Goal: Check status: Check status

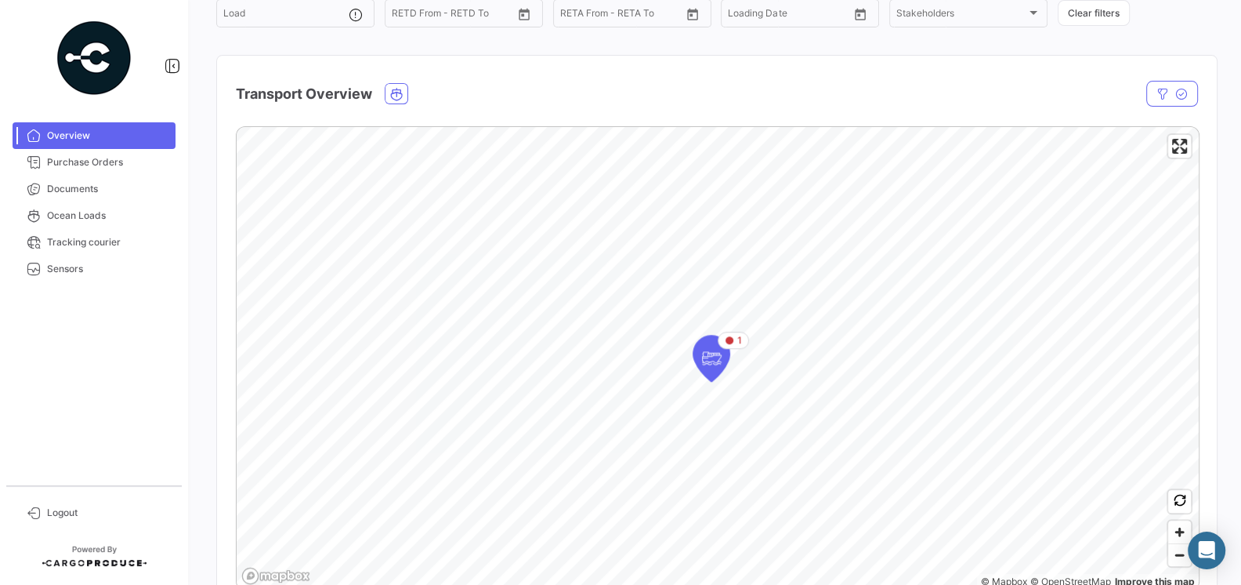
scroll to position [268, 0]
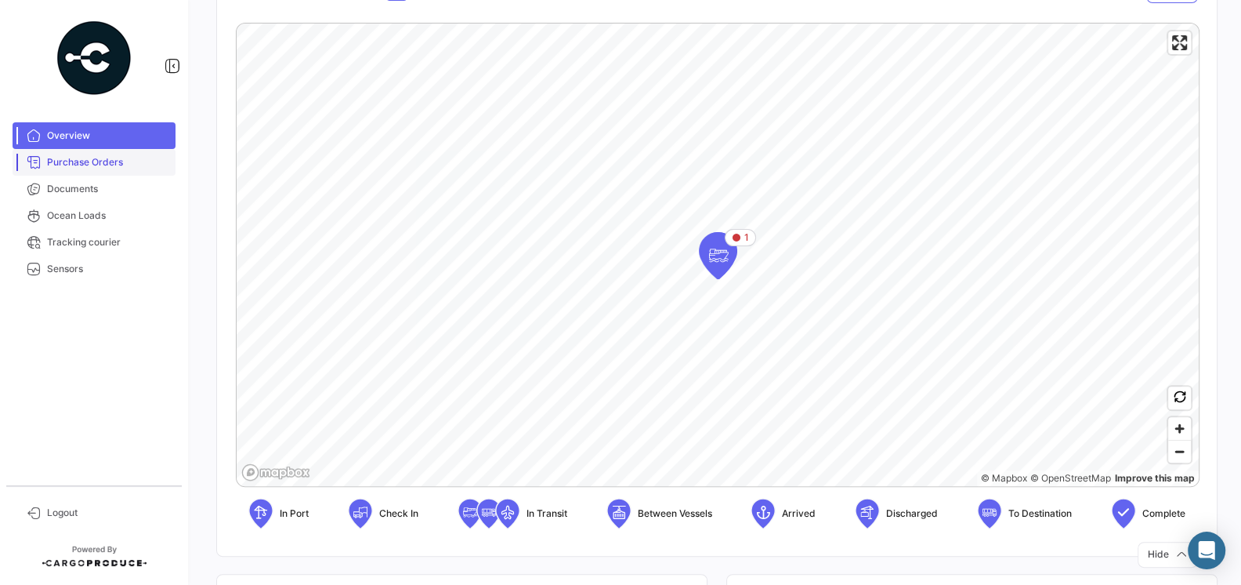
click at [108, 157] on span "Purchase Orders" at bounding box center [108, 162] width 122 height 14
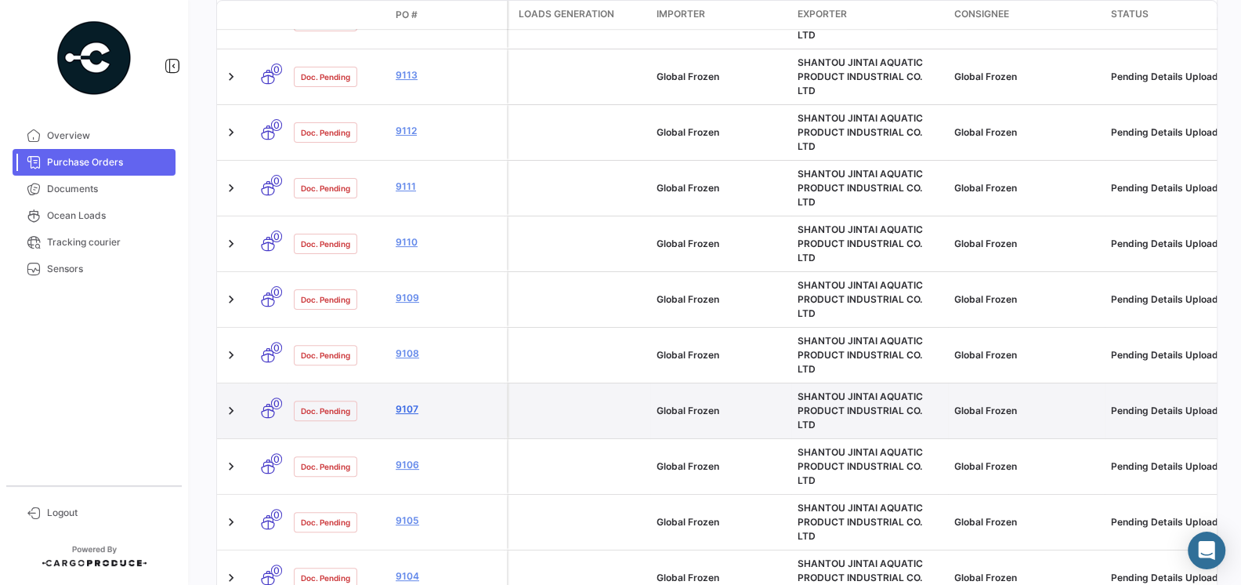
scroll to position [636, 0]
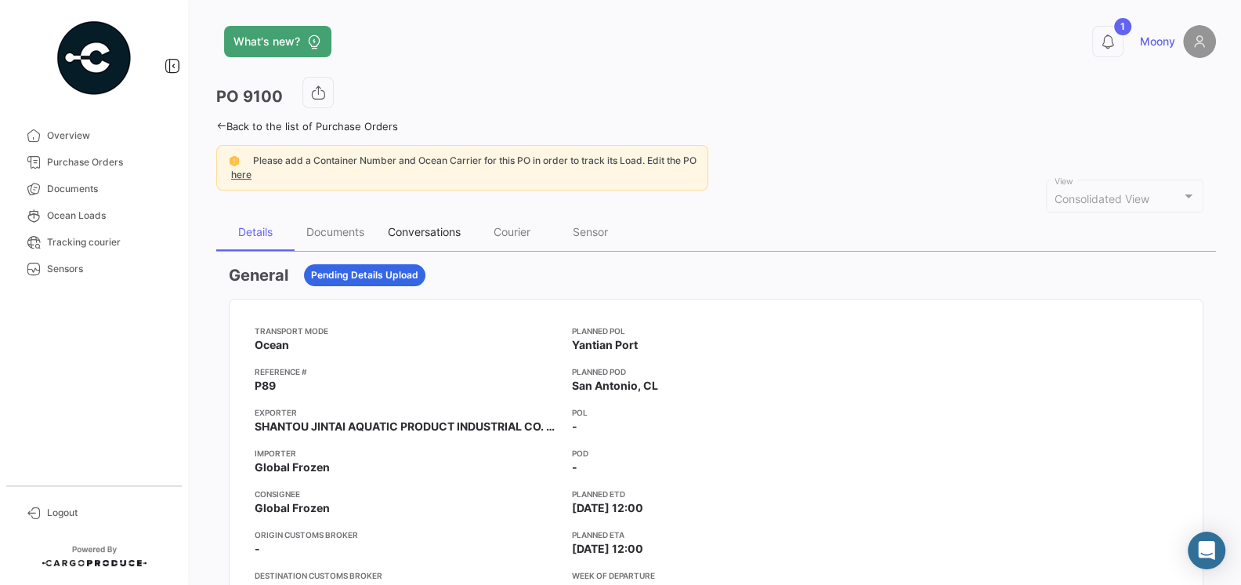
click at [404, 228] on div "Conversations" at bounding box center [424, 231] width 73 height 13
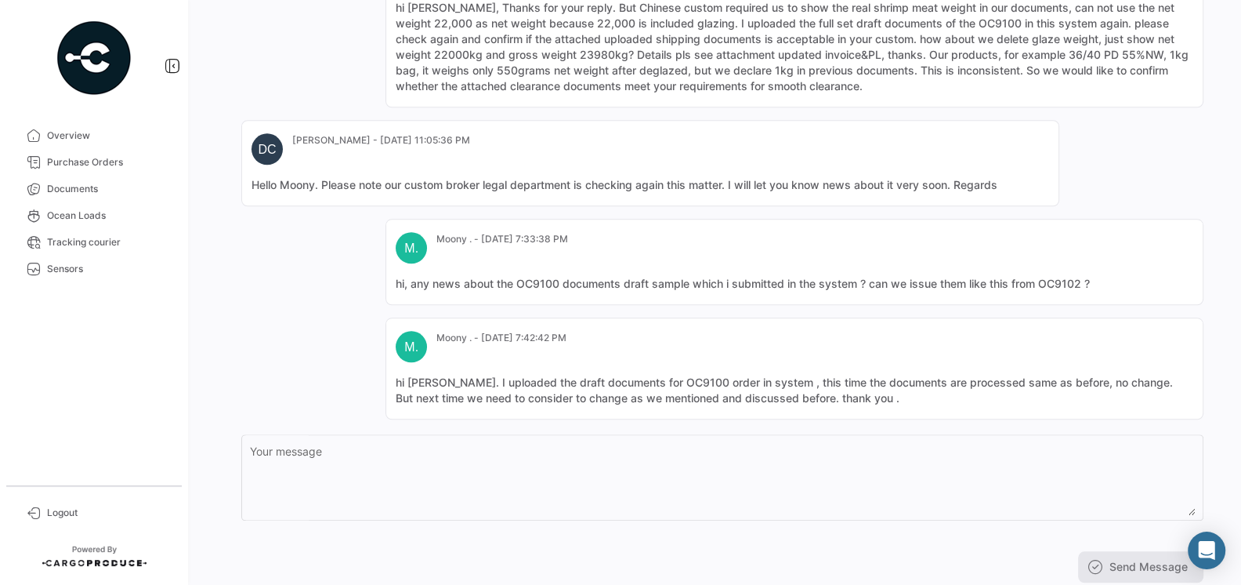
scroll to position [1246, 0]
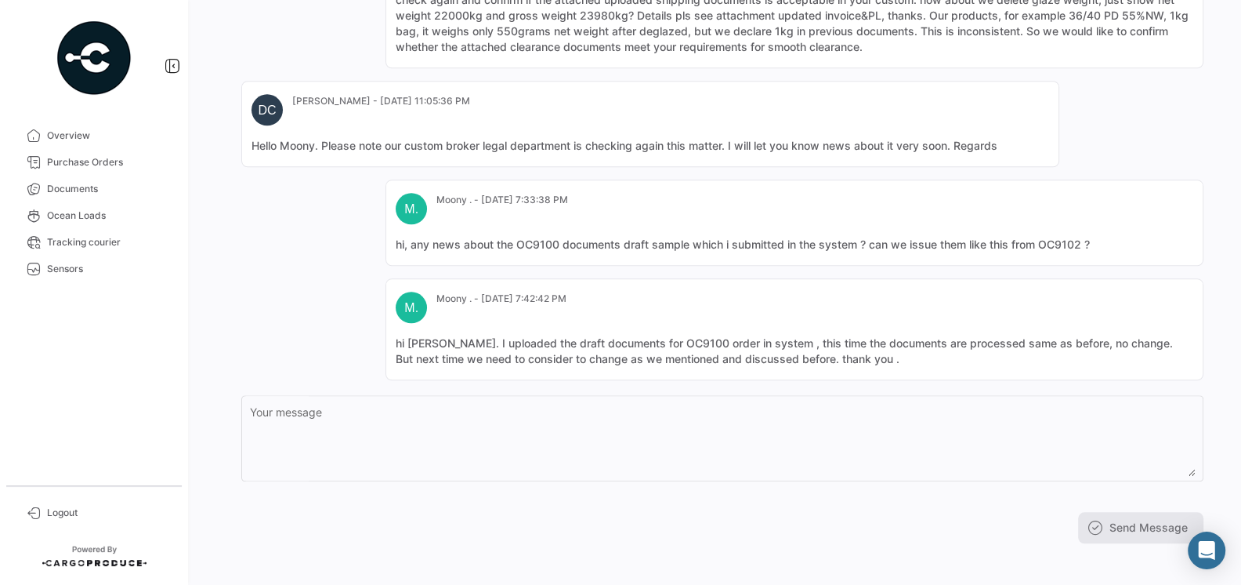
click at [484, 335] on mat-card-content "hi [PERSON_NAME]. I uploaded the draft documents for OC9100 order in system , t…" at bounding box center [795, 350] width 798 height 31
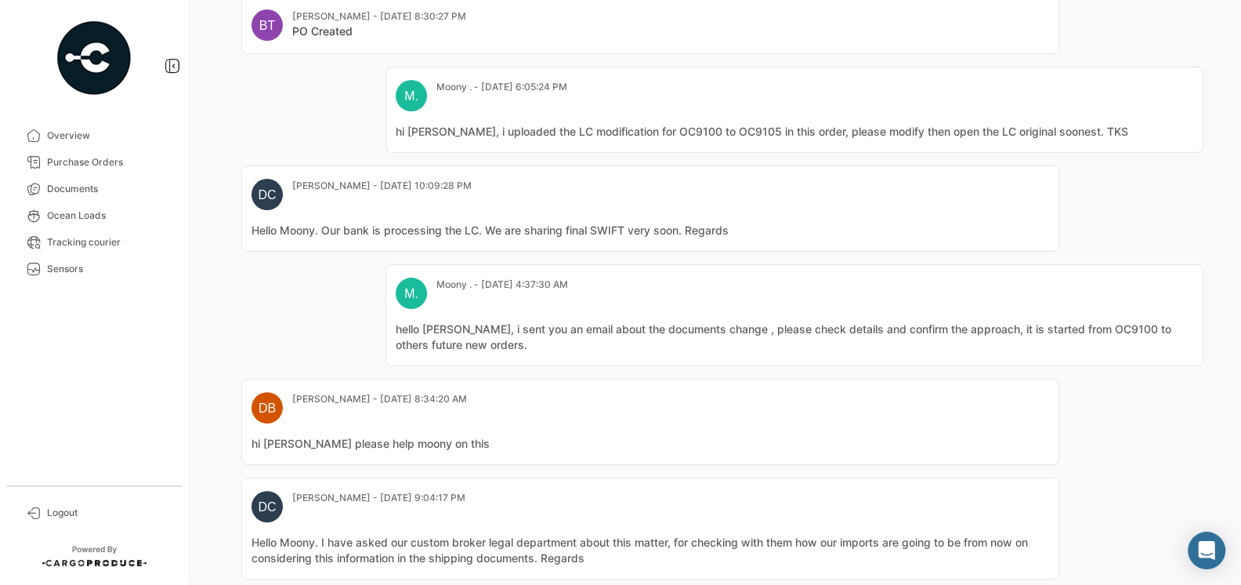
scroll to position [0, 0]
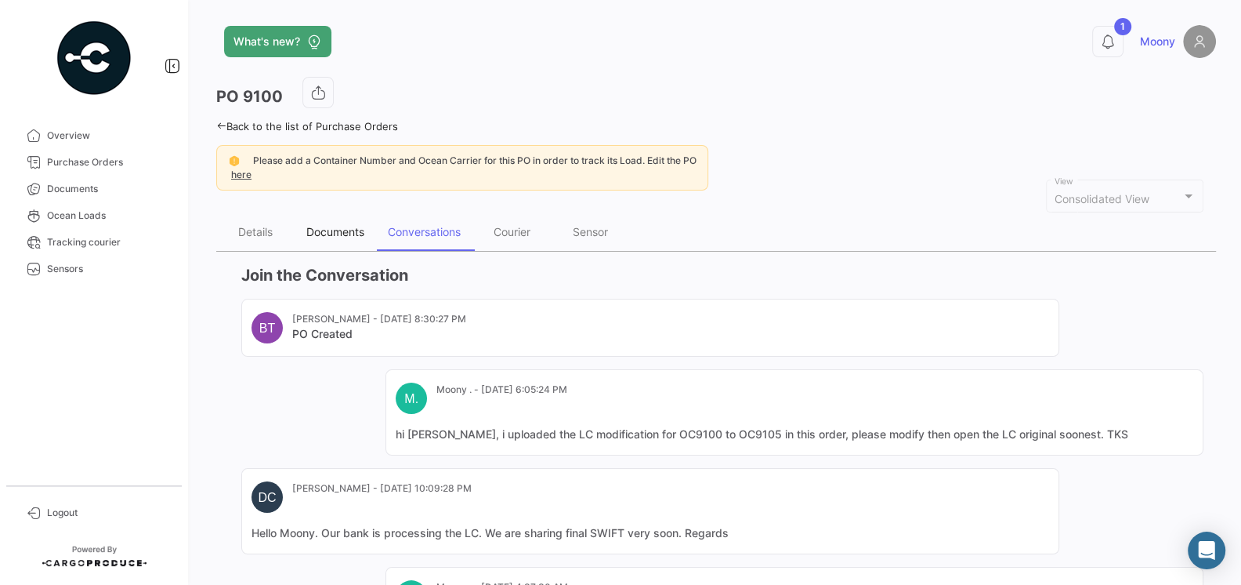
click at [328, 237] on div "Documents" at bounding box center [335, 231] width 58 height 13
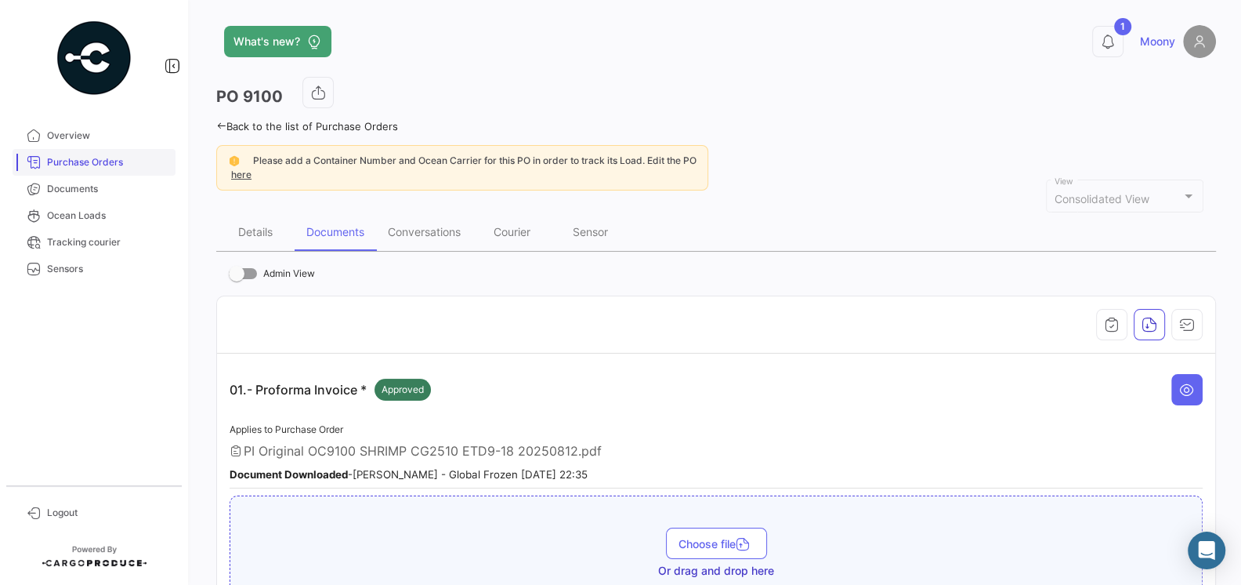
click at [98, 163] on span "Purchase Orders" at bounding box center [108, 162] width 122 height 14
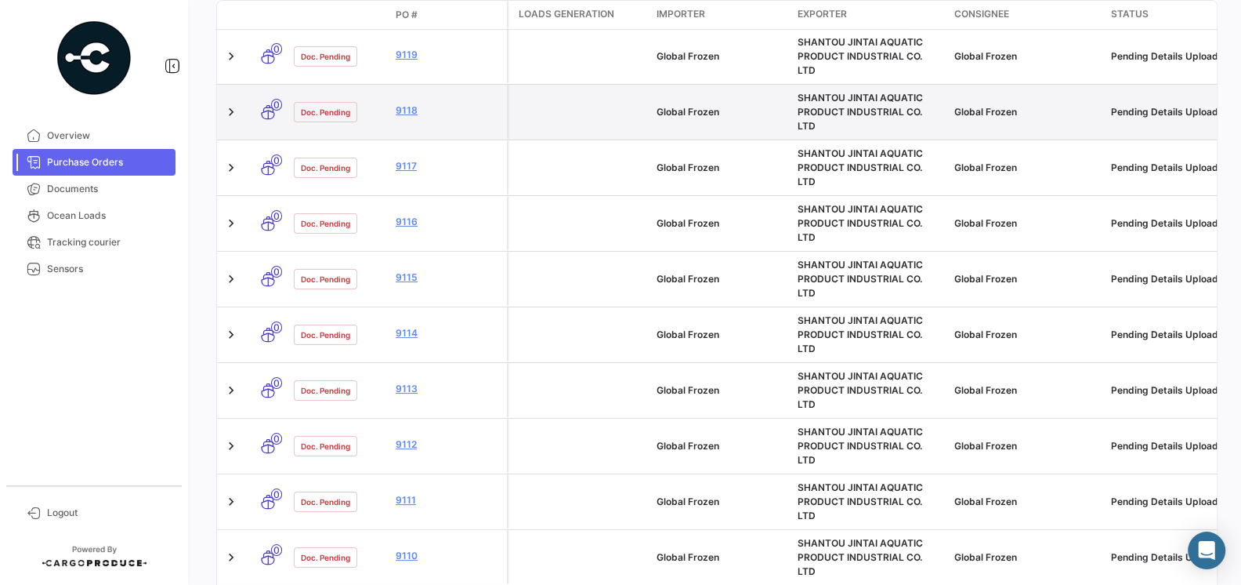
scroll to position [585, 0]
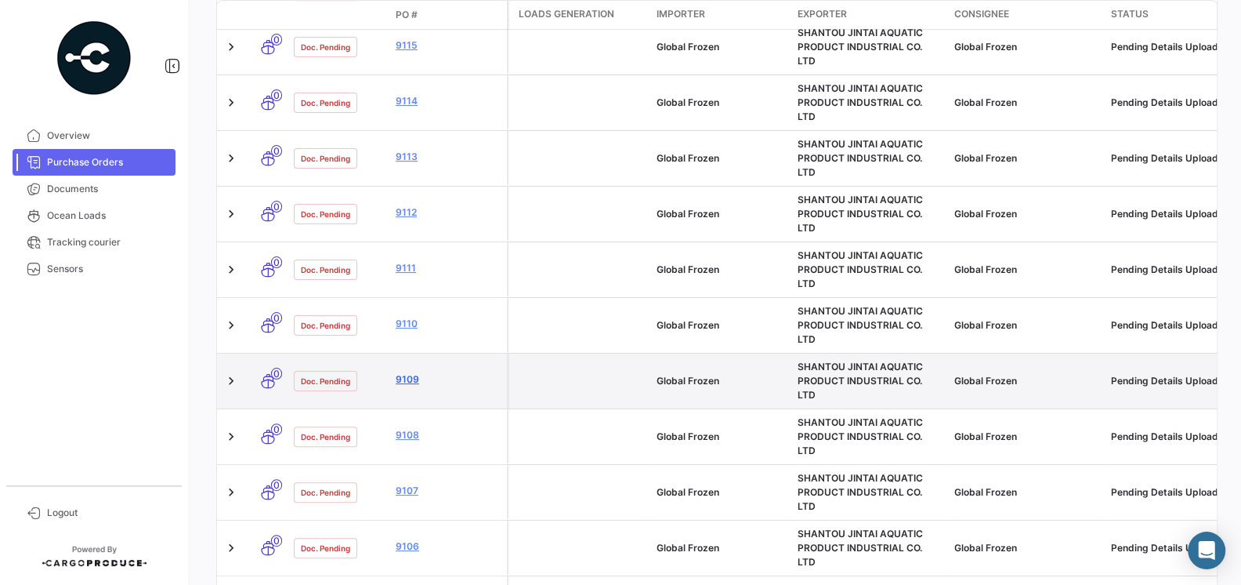
click at [402, 372] on link "9109" at bounding box center [448, 379] width 105 height 14
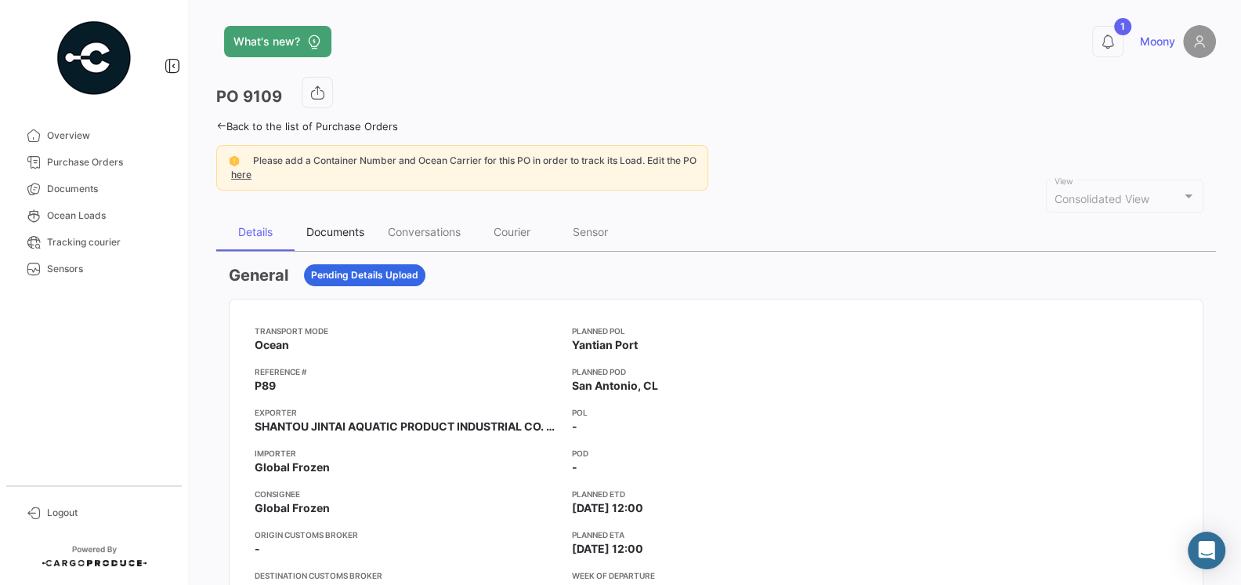
click at [355, 229] on div "Documents" at bounding box center [335, 231] width 58 height 13
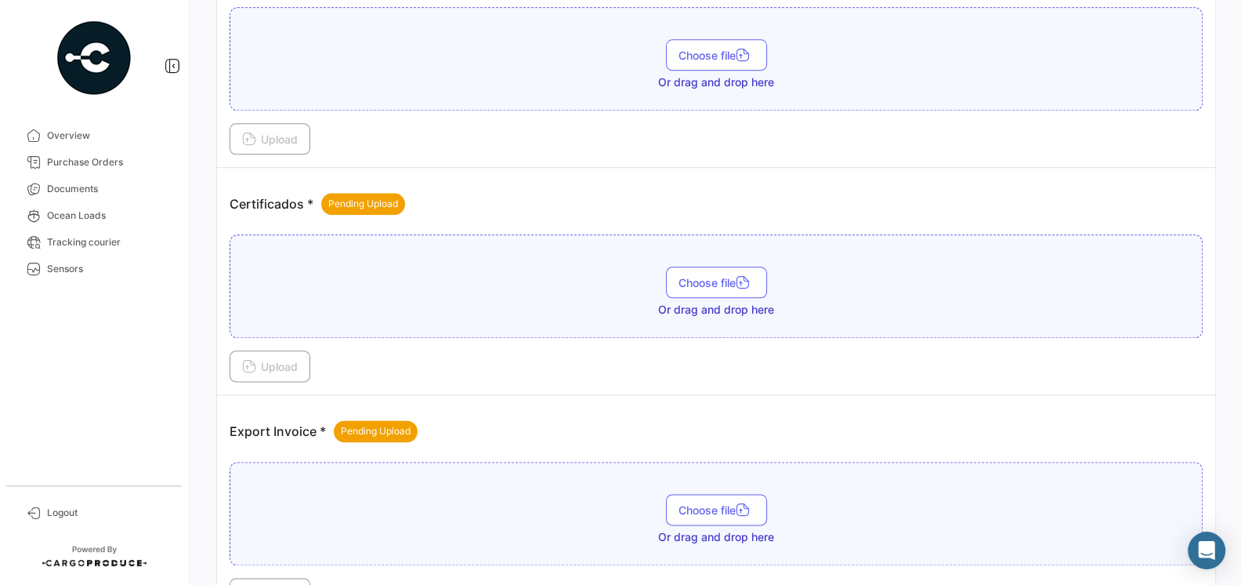
scroll to position [1690, 0]
